Goal: Transaction & Acquisition: Purchase product/service

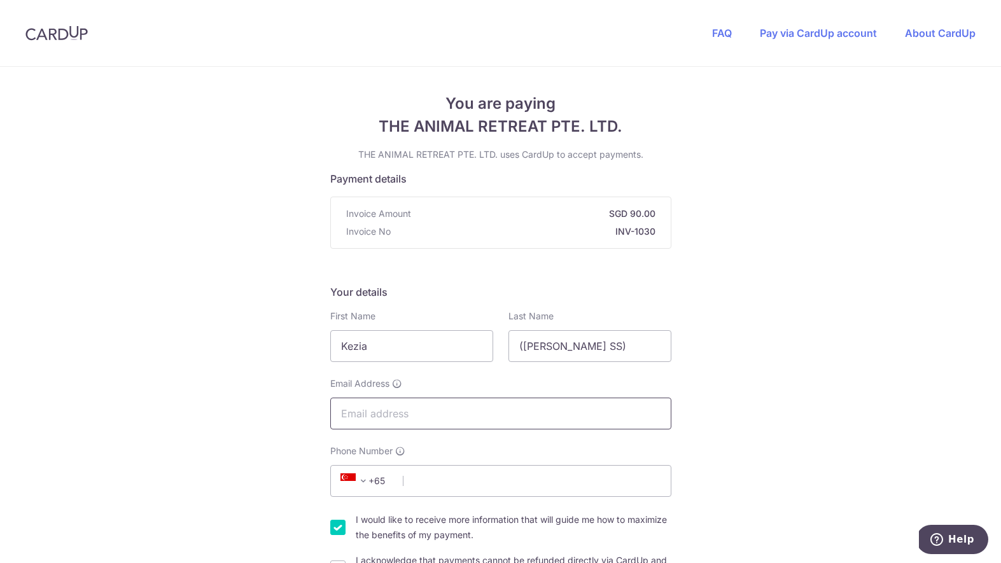
click at [477, 413] on input "Email Address" at bounding box center [500, 414] width 341 height 32
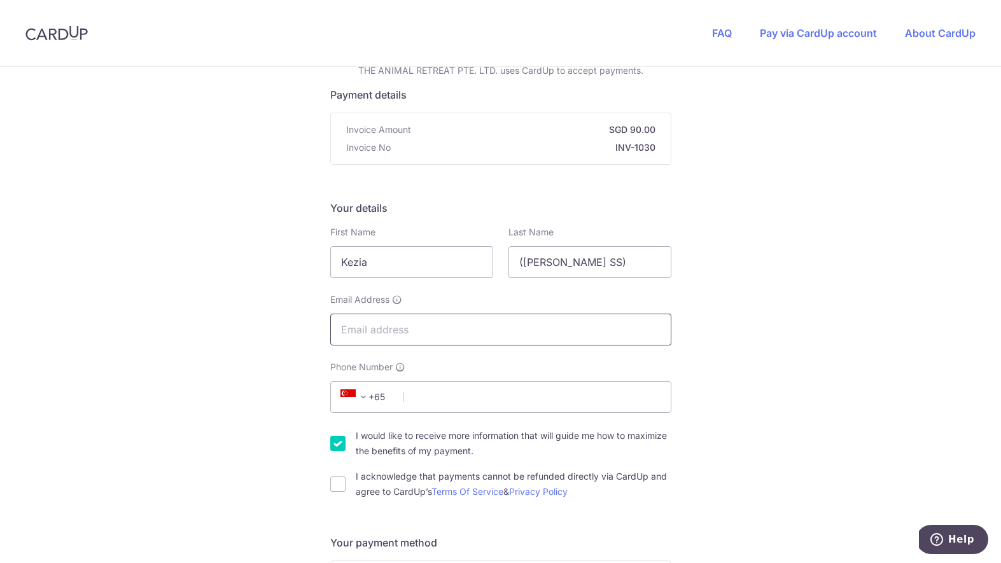
scroll to position [113, 0]
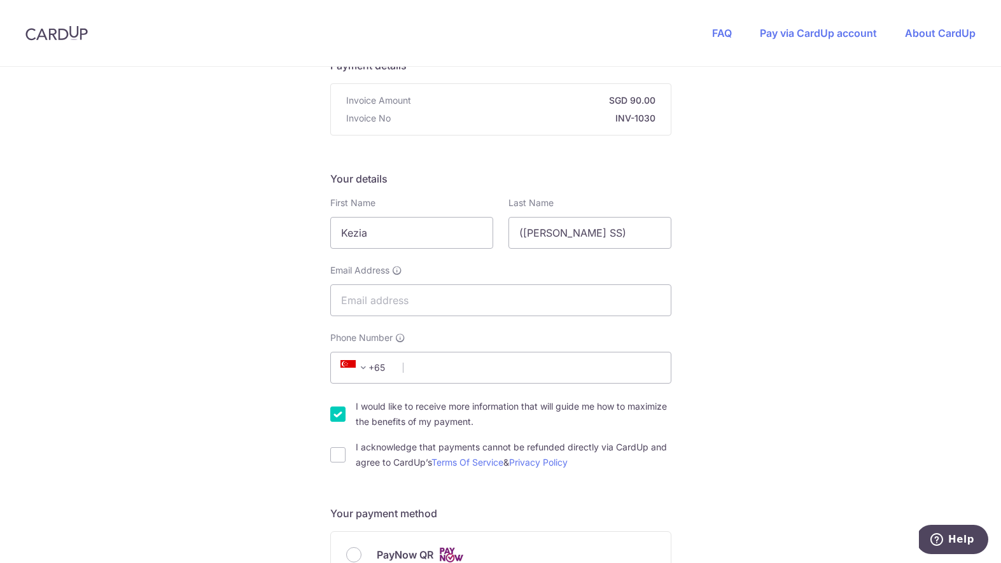
click at [504, 337] on div "Phone Number +376 +971 +93 +1268 +1264 +355 +374 +244 +0 +54 +1684 +43 +61 +297…" at bounding box center [500, 358] width 341 height 52
click at [495, 290] on input "Email Address" at bounding box center [500, 301] width 341 height 32
type input "[EMAIL_ADDRESS][DOMAIN_NAME]"
type input "87518538"
type input "439069"
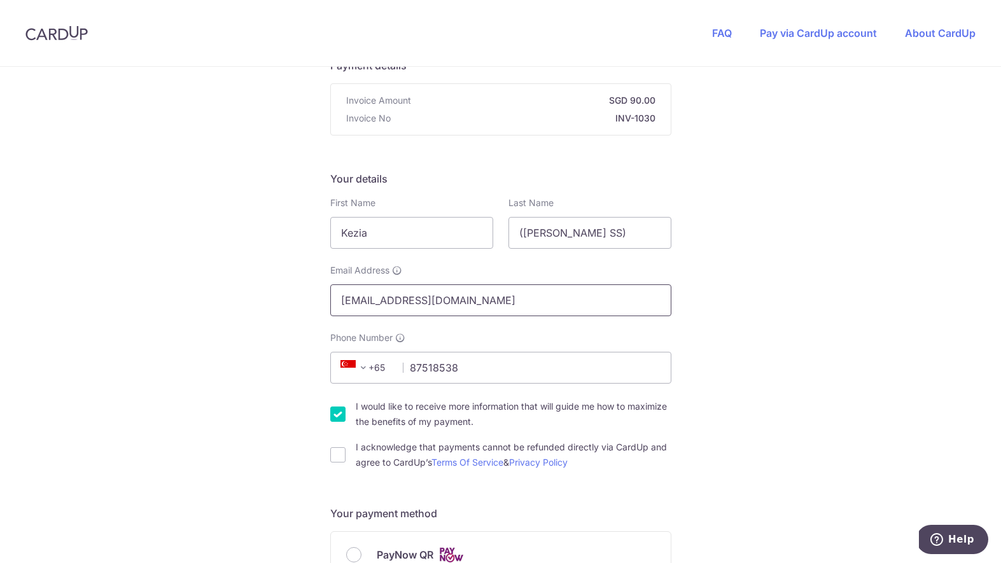
type input "[STREET_ADDRESS]"
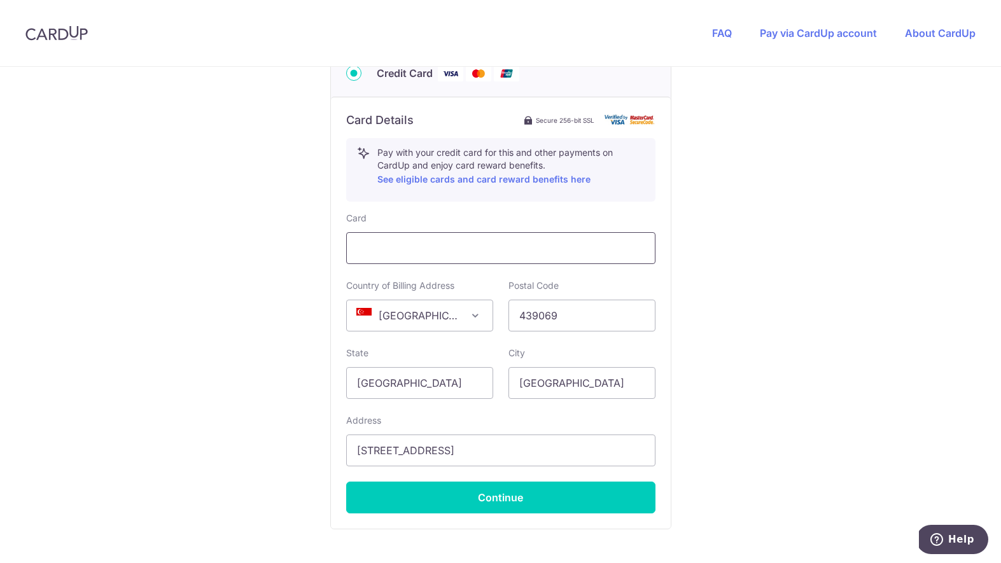
click at [516, 238] on div at bounding box center [500, 248] width 309 height 32
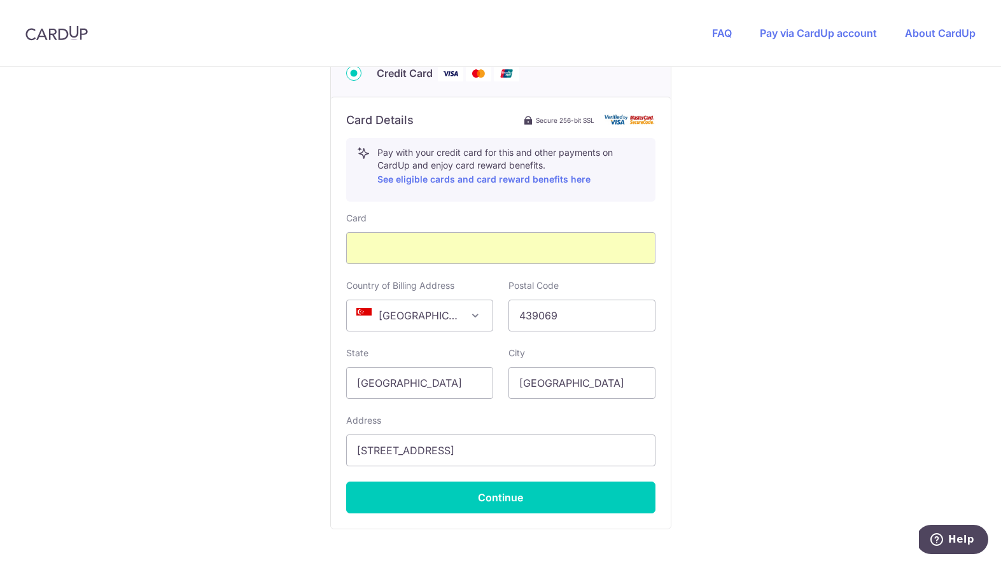
click at [498, 416] on div "Address [STREET_ADDRESS]" at bounding box center [500, 440] width 309 height 52
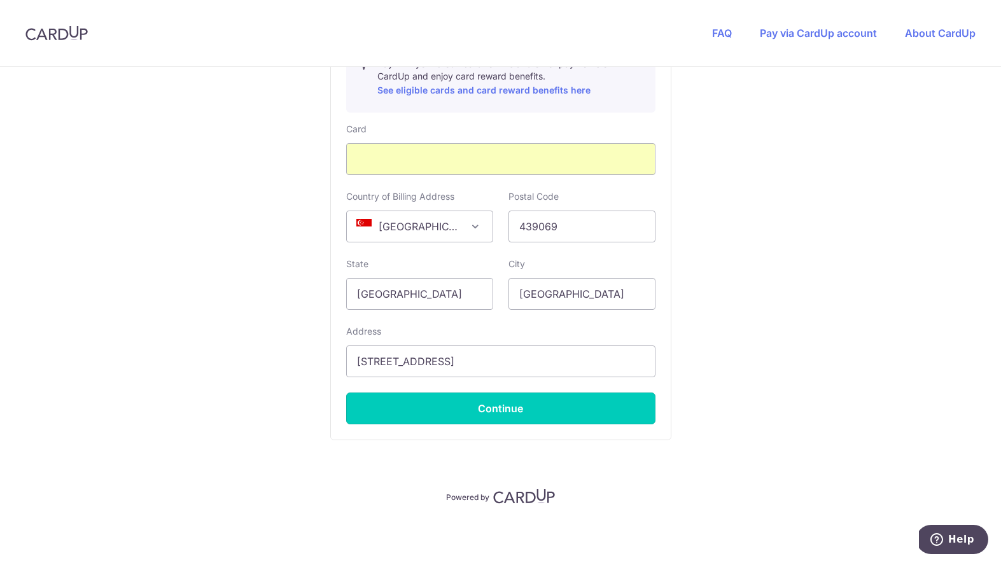
click at [498, 414] on button "Continue" at bounding box center [500, 409] width 309 height 32
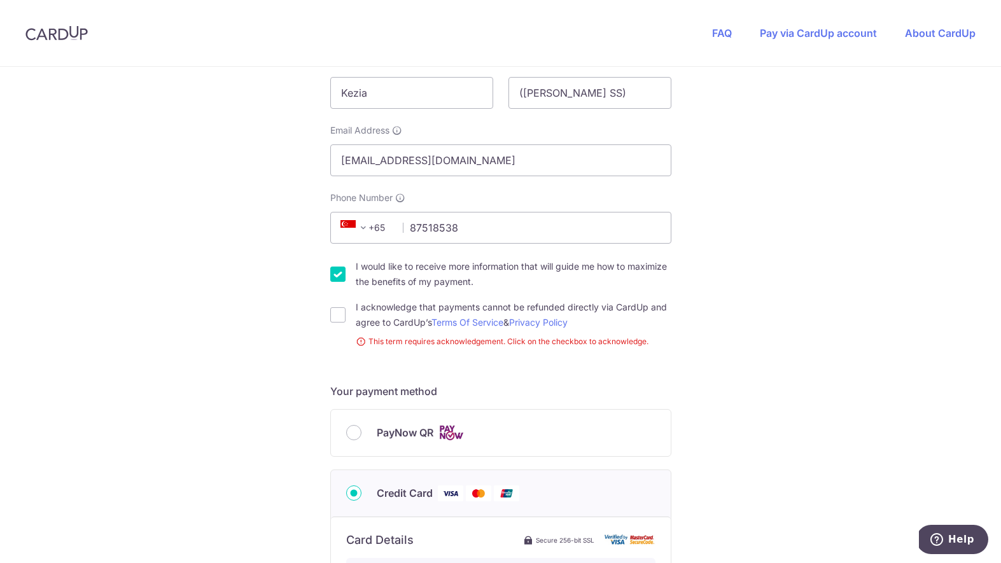
click at [336, 276] on input "I would like to receive more information that will guide me how to maximize the…" at bounding box center [337, 274] width 15 height 15
checkbox input "false"
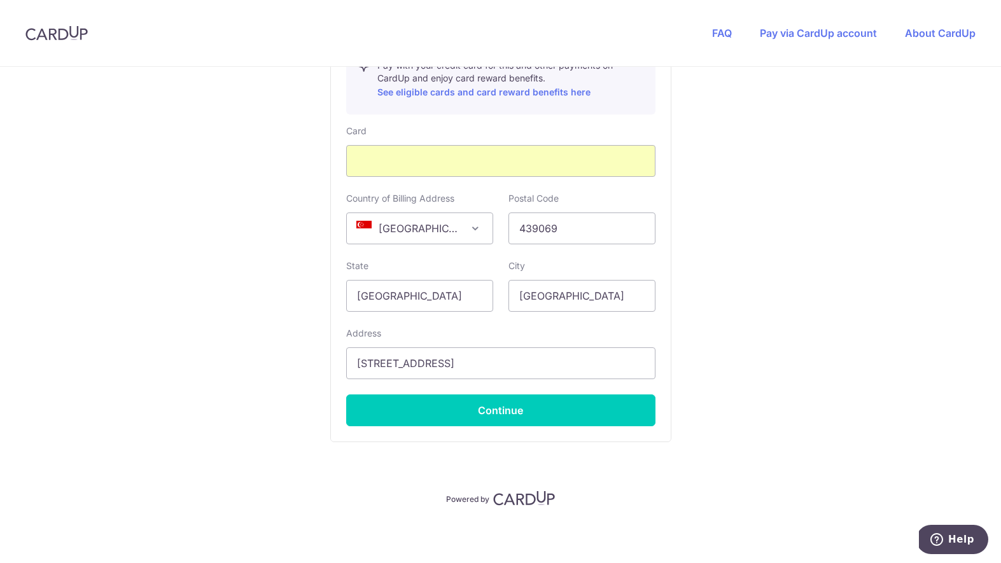
scroll to position [763, 0]
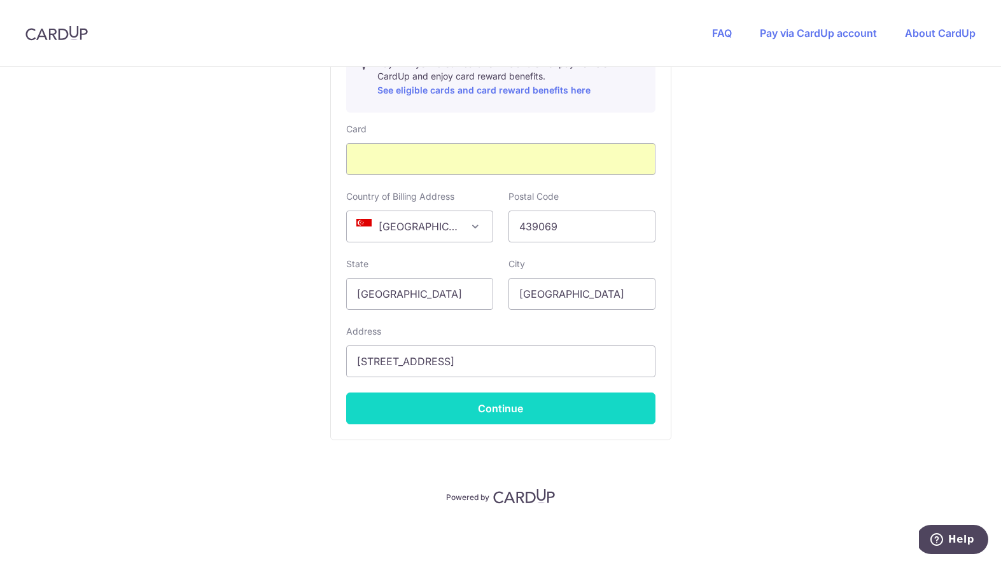
click at [442, 402] on button "Continue" at bounding box center [500, 409] width 309 height 32
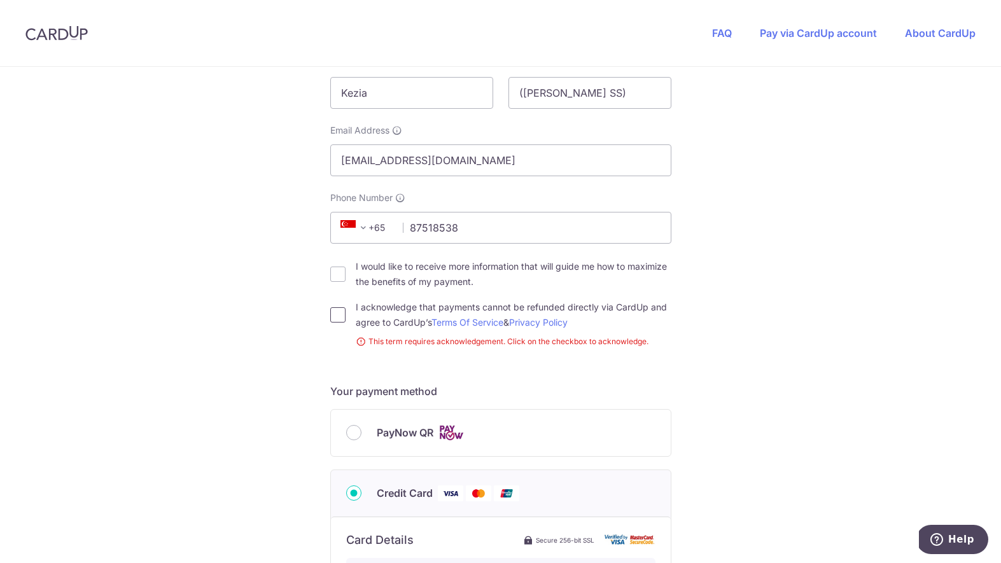
click at [337, 318] on input "I acknowledge that payments cannot be refunded directly via CardUp and agree to…" at bounding box center [337, 314] width 15 height 15
checkbox input "true"
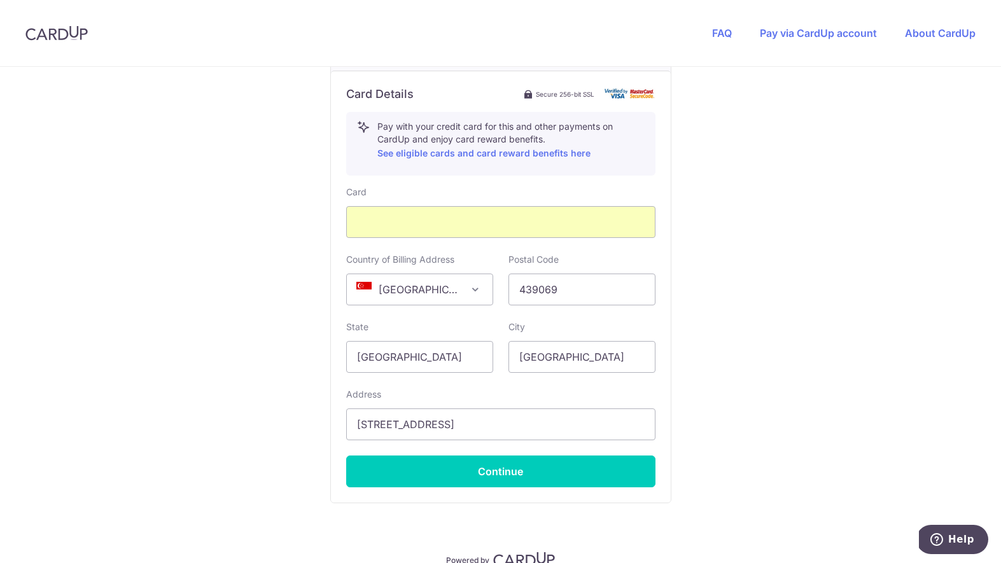
scroll to position [716, 0]
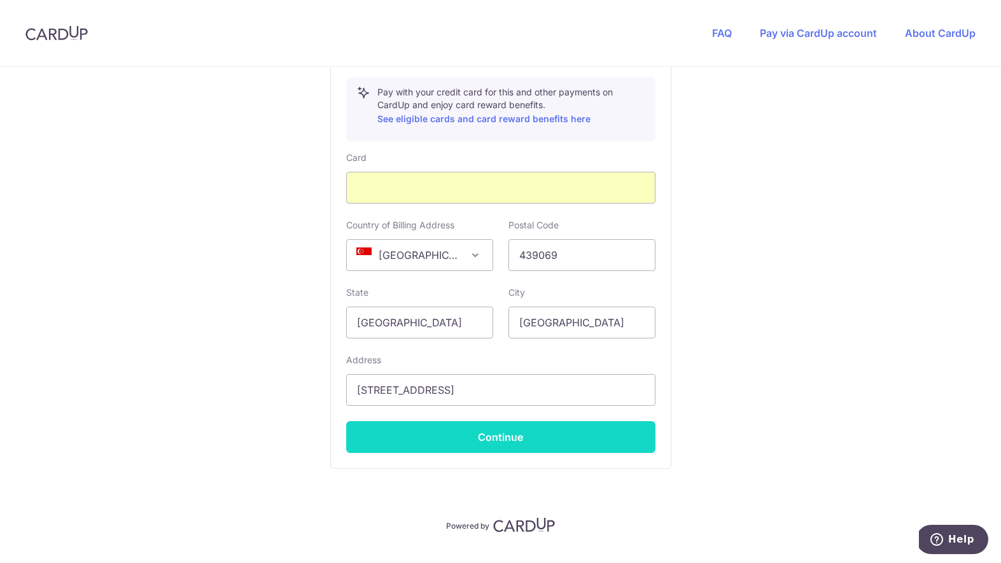
click at [482, 441] on button "Continue" at bounding box center [500, 437] width 309 height 32
type input "**** 1739"
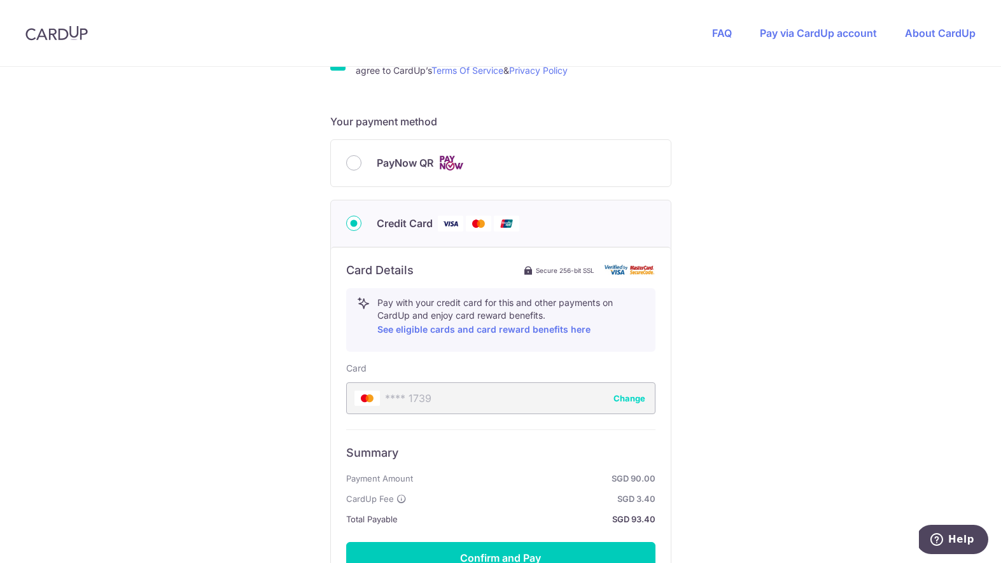
scroll to position [655, 0]
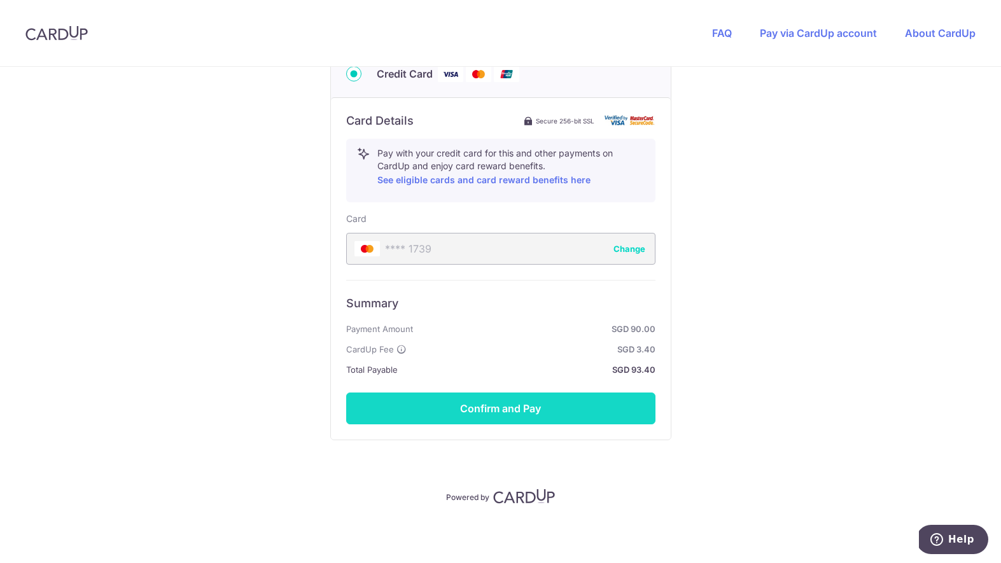
click at [563, 409] on button "Confirm and Pay" at bounding box center [500, 409] width 309 height 32
